Goal: Task Accomplishment & Management: Use online tool/utility

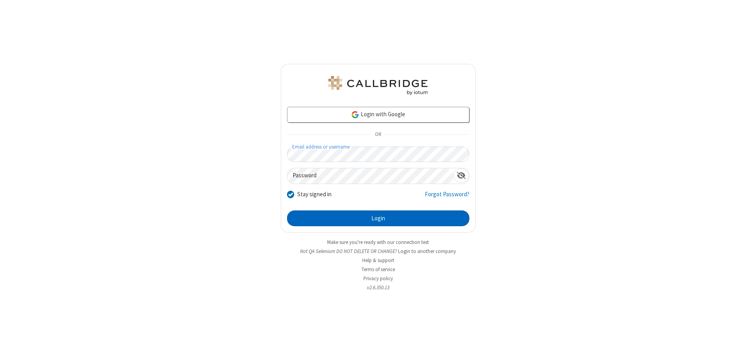
click at [378, 218] on button "Login" at bounding box center [378, 218] width 182 height 16
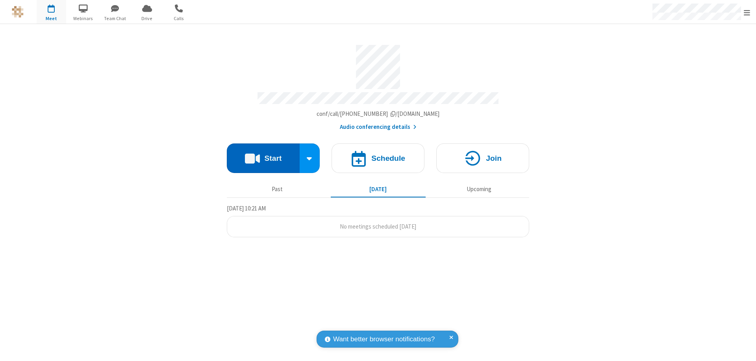
click at [263, 154] on button "Start" at bounding box center [263, 158] width 73 height 30
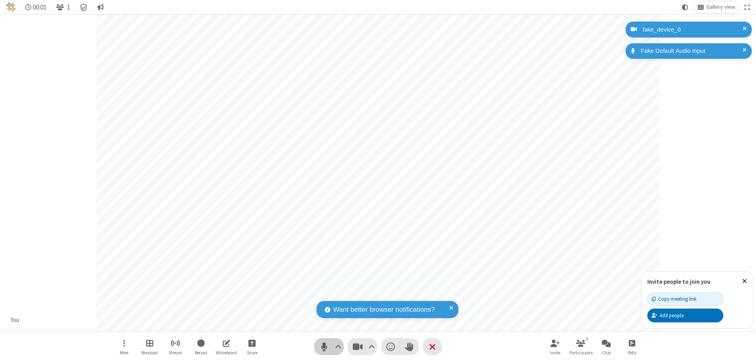
click at [324, 346] on span "Mute (⌘+Shift+A)" at bounding box center [324, 345] width 12 height 11
click at [324, 346] on span "Unmute (⌘+Shift+A)" at bounding box center [324, 345] width 12 height 11
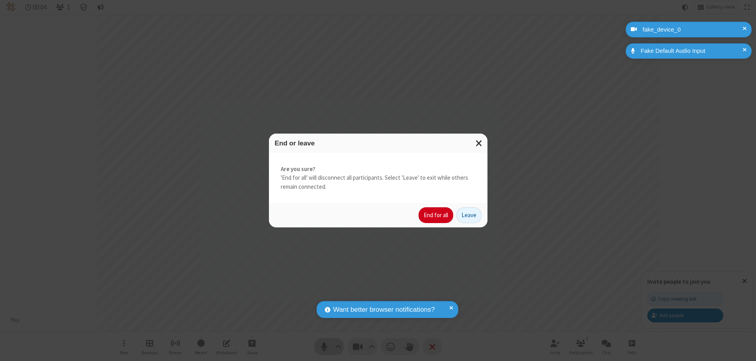
click at [436, 215] on button "End for all" at bounding box center [435, 215] width 35 height 16
